Goal: Task Accomplishment & Management: Manage account settings

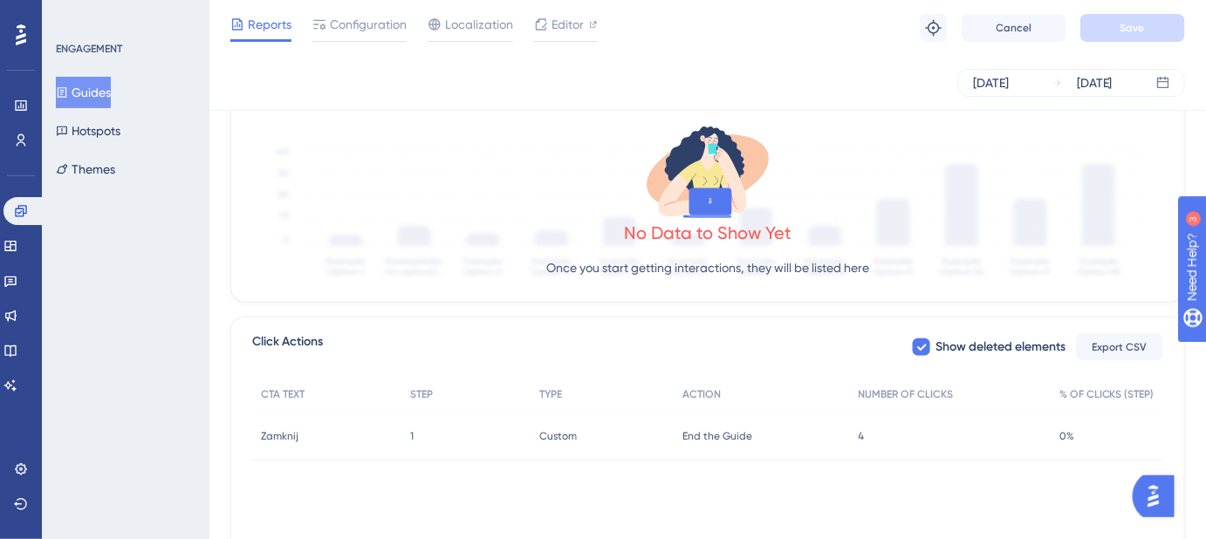
scroll to position [565, 0]
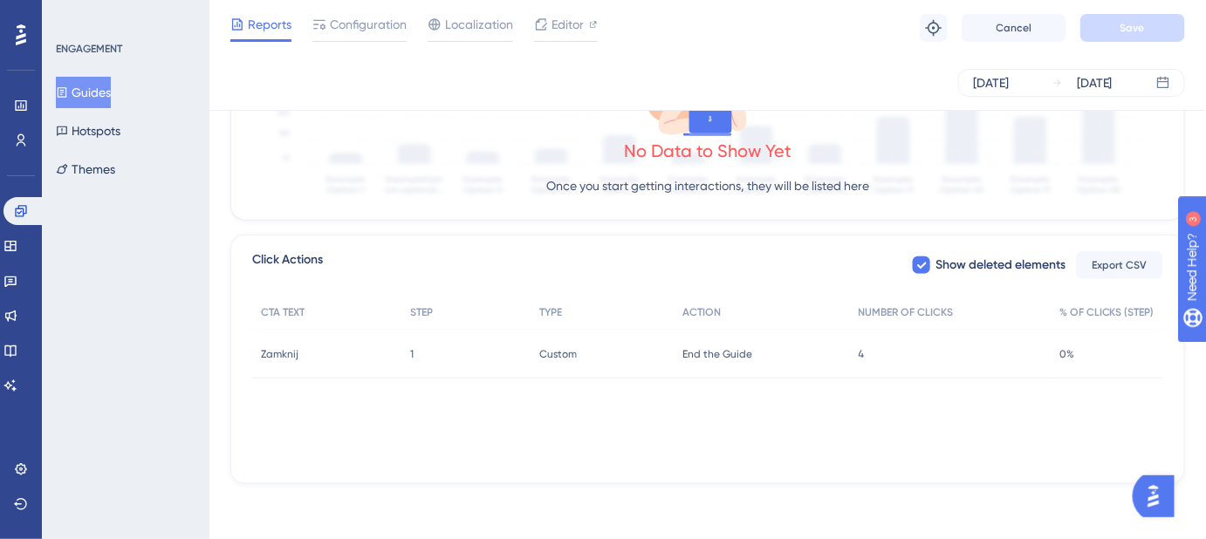
click at [291, 356] on span "Zamknij" at bounding box center [280, 354] width 38 height 14
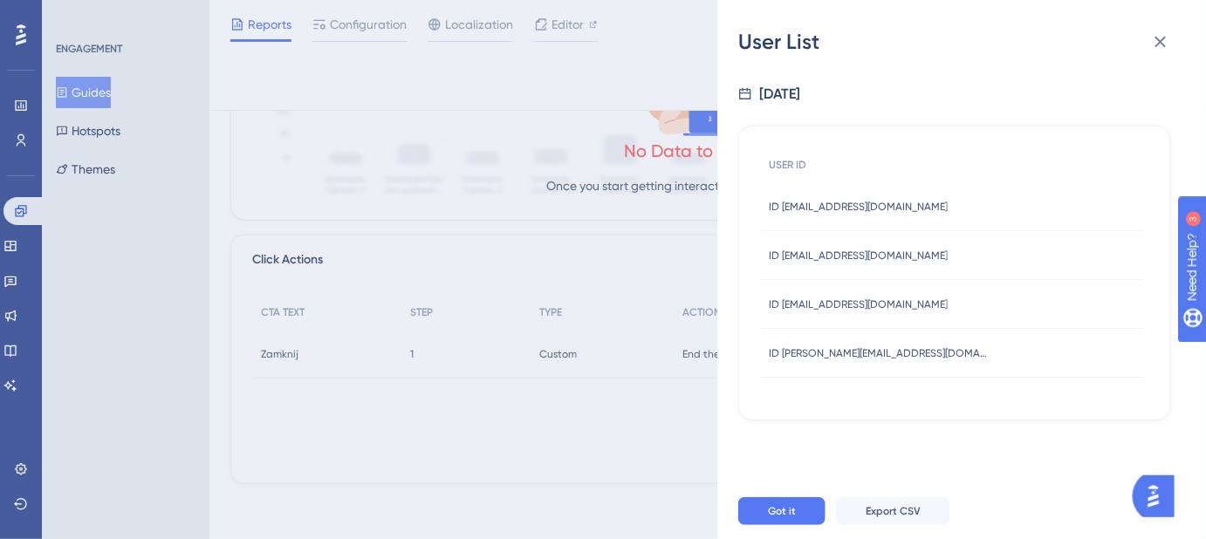
click at [1159, 43] on icon at bounding box center [1160, 42] width 11 height 11
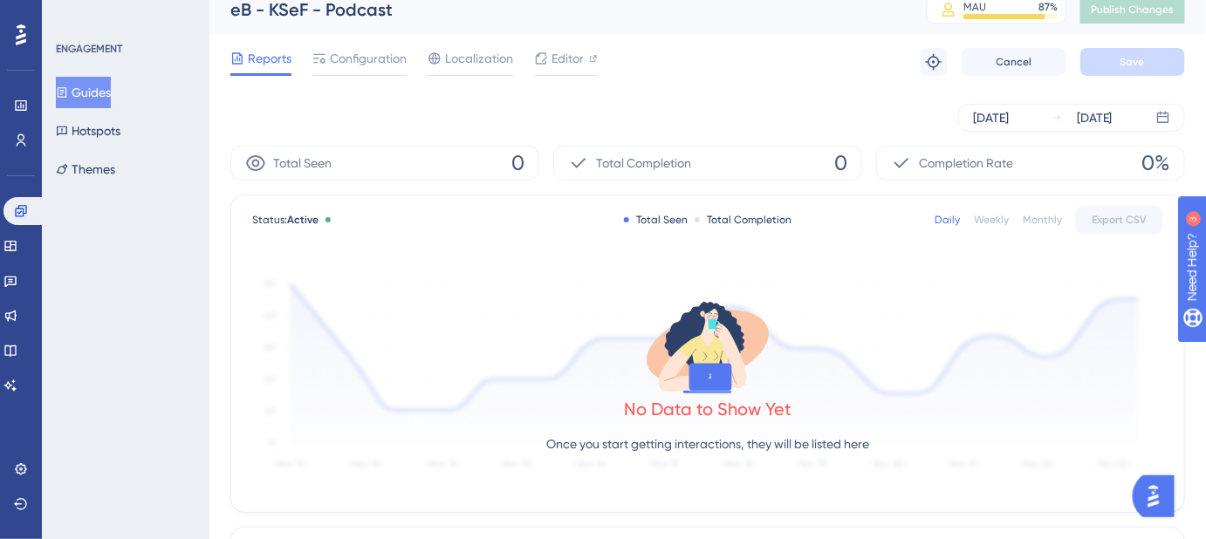
scroll to position [0, 0]
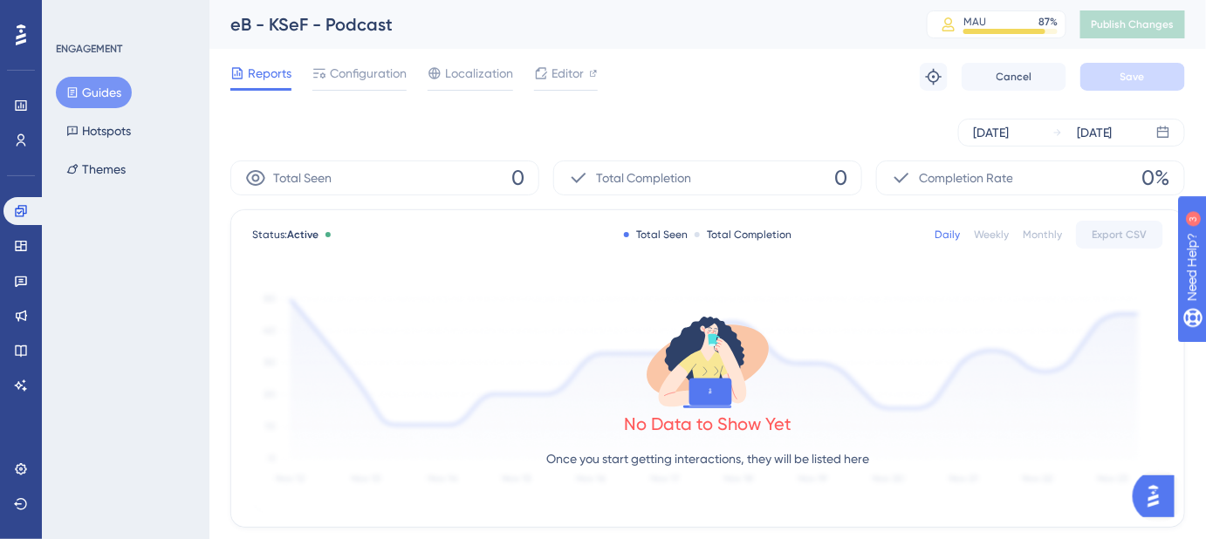
click at [769, 316] on icon at bounding box center [708, 362] width 140 height 100
click at [816, 295] on div "No Data to Show Yet Once you start getting interactions, they will be listed he…" at bounding box center [707, 396] width 911 height 234
click at [14, 508] on icon at bounding box center [21, 504] width 14 height 14
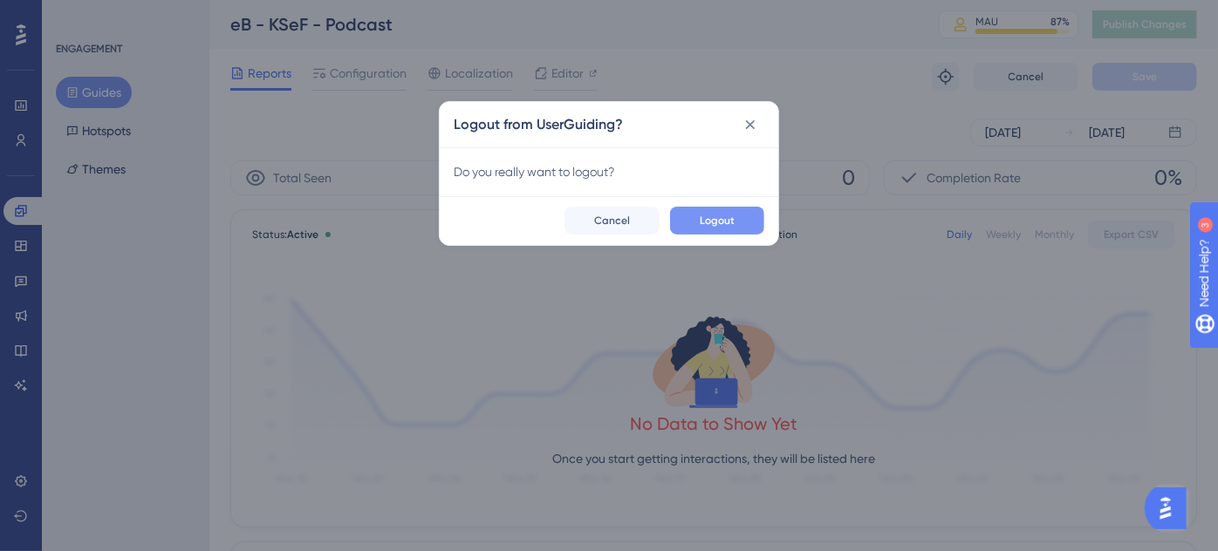
click at [711, 227] on span "Logout" at bounding box center [717, 221] width 35 height 14
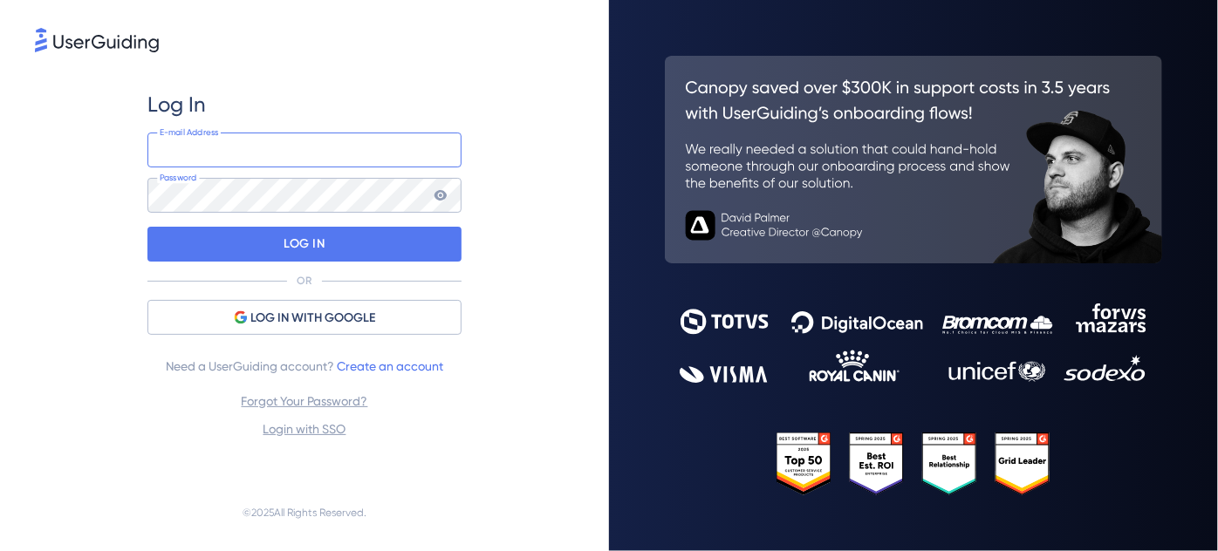
drag, startPoint x: 0, startPoint y: 0, endPoint x: 359, endPoint y: 155, distance: 390.8
click at [361, 154] on input "email" at bounding box center [304, 150] width 314 height 35
click at [312, 154] on input "email" at bounding box center [304, 150] width 314 height 35
type input "[PERSON_NAME][EMAIL_ADDRESS][PERSON_NAME][DOMAIN_NAME]"
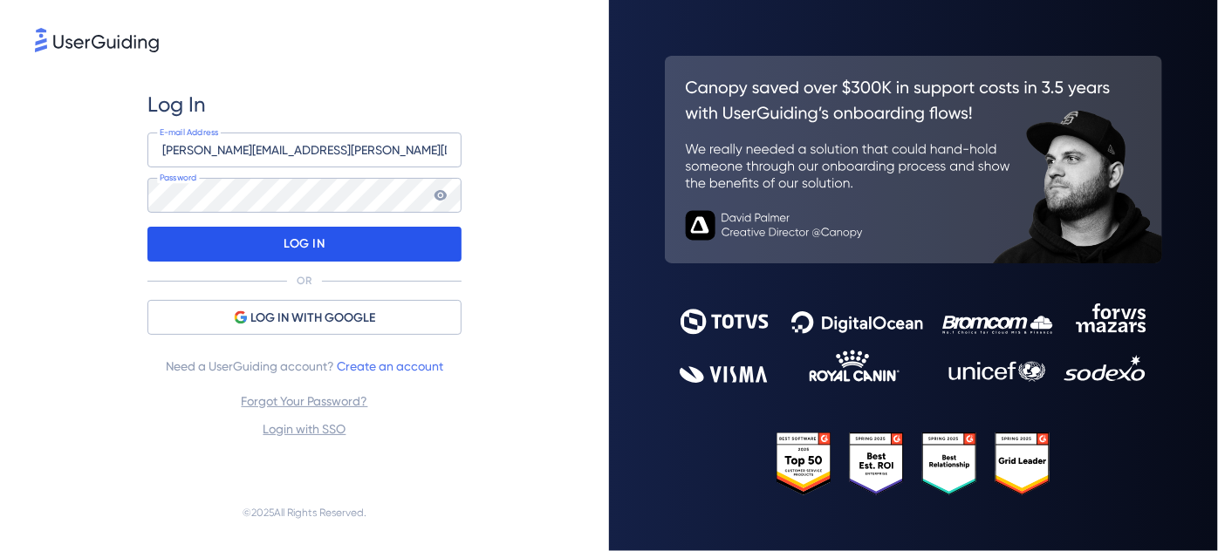
click at [331, 243] on div "LOG IN" at bounding box center [304, 244] width 314 height 35
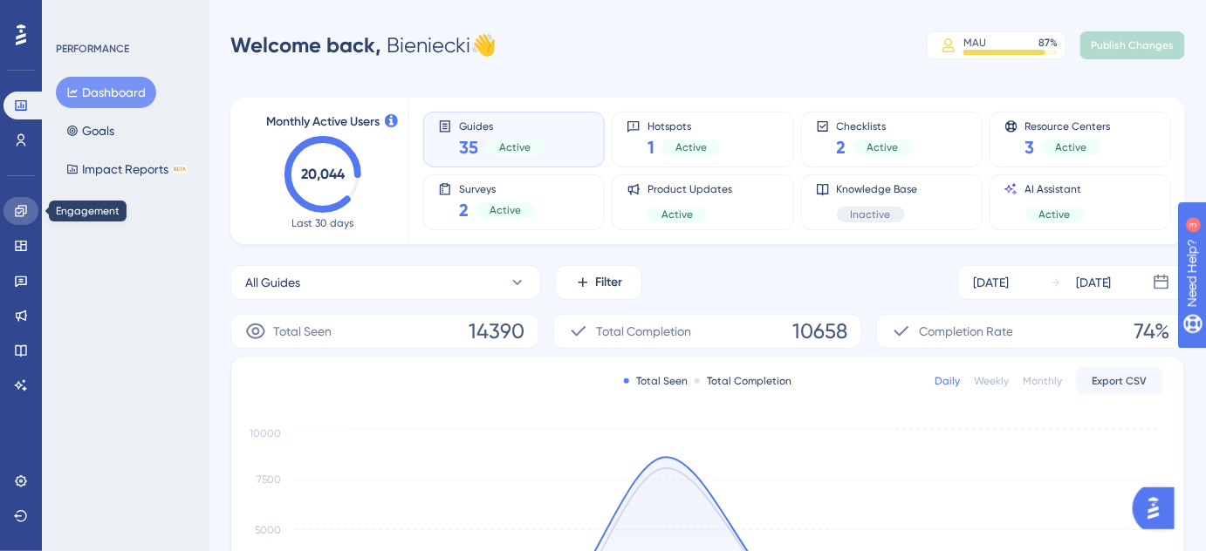
click at [17, 216] on icon at bounding box center [20, 210] width 11 height 11
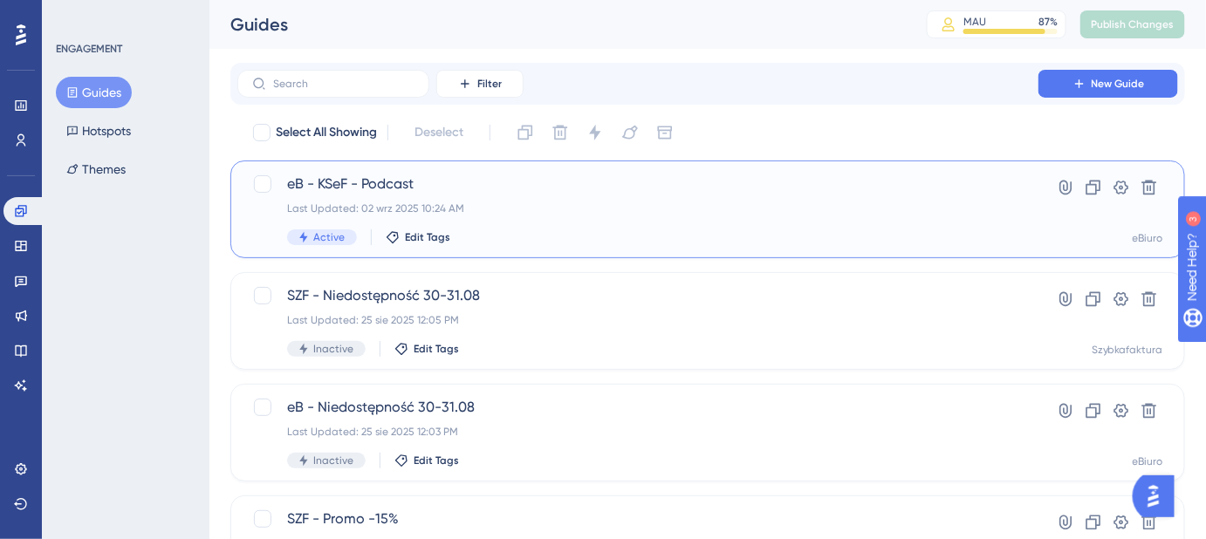
click at [470, 190] on span "eB - KSeF - Podcast" at bounding box center [638, 184] width 702 height 21
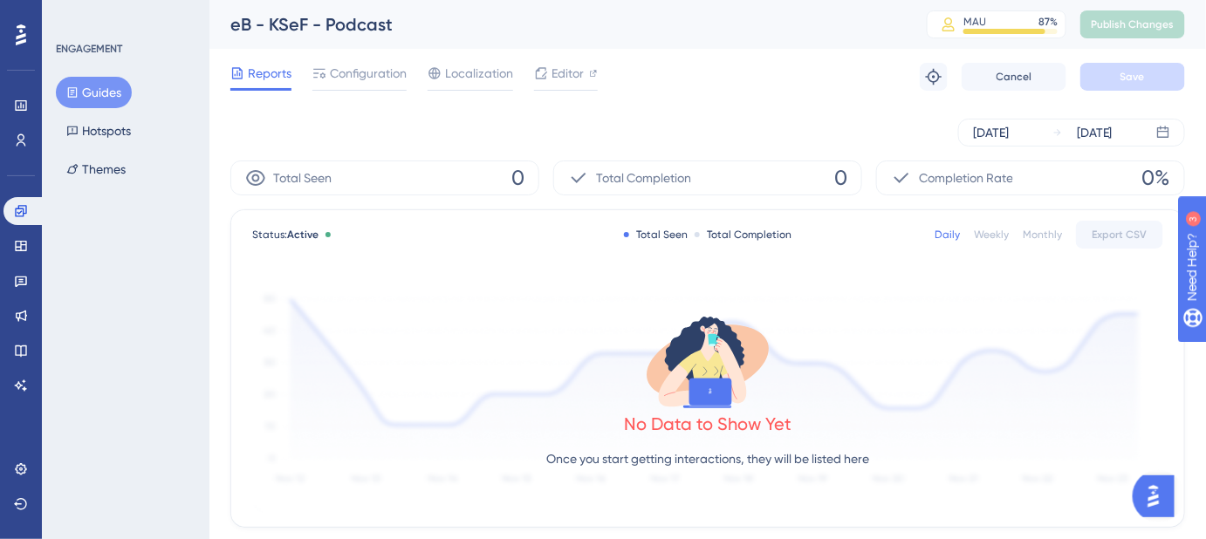
click at [950, 233] on div "Daily" at bounding box center [947, 235] width 25 height 14
click at [944, 241] on div "Daily" at bounding box center [947, 235] width 25 height 14
click at [1003, 135] on div "[DATE]" at bounding box center [991, 132] width 36 height 21
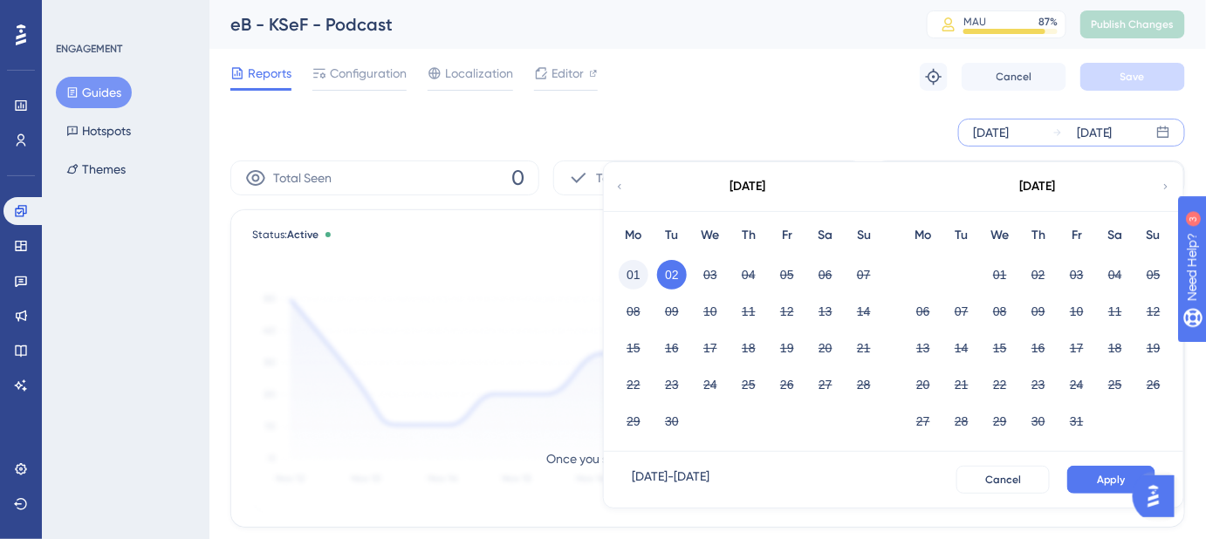
drag, startPoint x: 633, startPoint y: 274, endPoint x: 752, endPoint y: 329, distance: 130.8
click at [635, 274] on button "01" at bounding box center [634, 275] width 30 height 30
click at [1103, 483] on span "Apply" at bounding box center [1111, 480] width 29 height 14
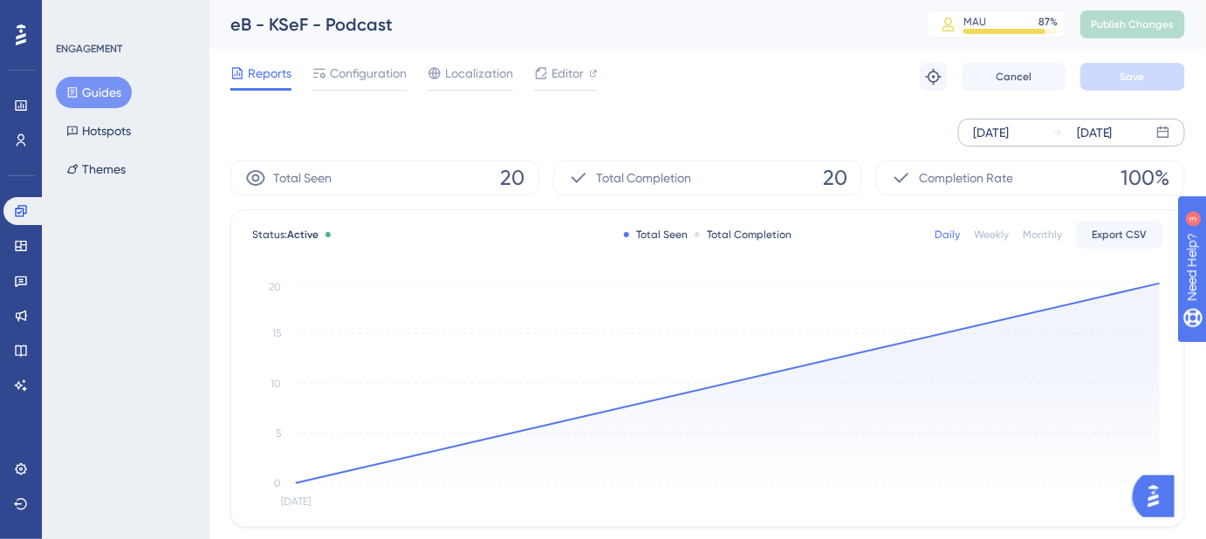
click at [770, 84] on div "Reports Configuration Localization Editor Troubleshoot Cancel Save" at bounding box center [707, 77] width 955 height 56
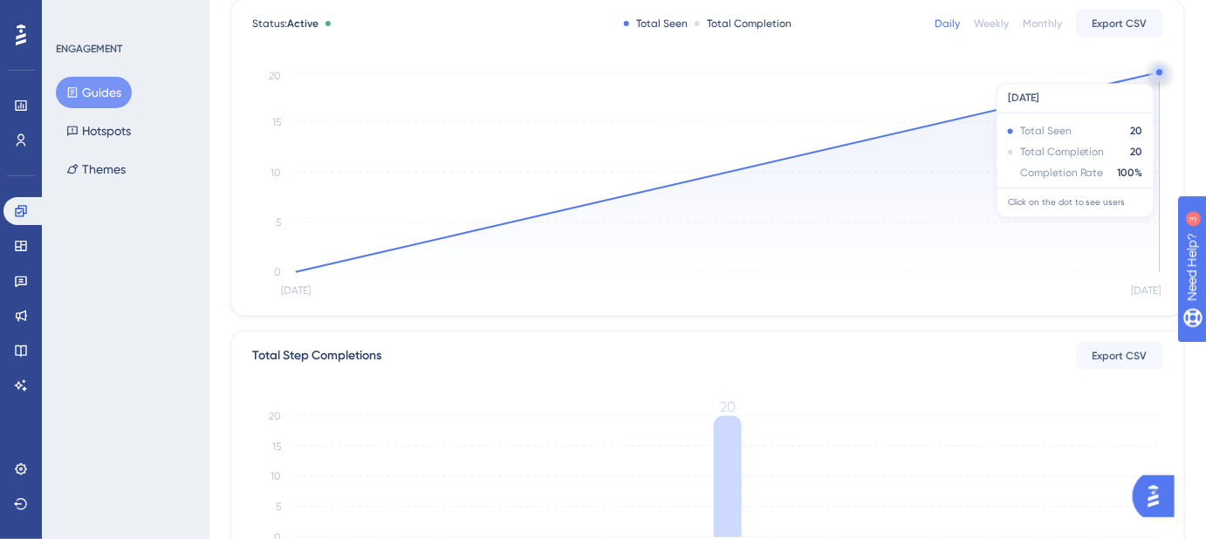
scroll to position [476, 0]
